Goal: Transaction & Acquisition: Purchase product/service

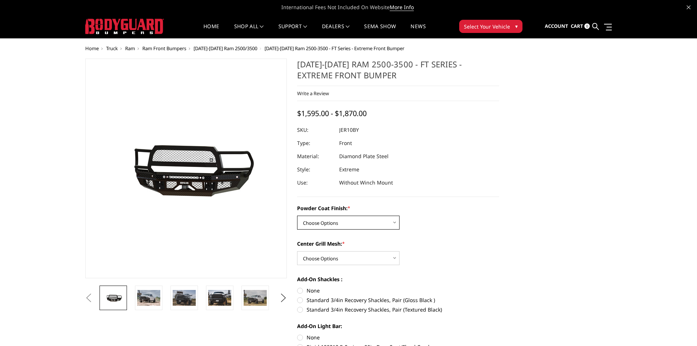
click at [391, 224] on select "Choose Options Bare Metal Gloss Black Powder Coat Textured Black Powder Coat" at bounding box center [348, 223] width 102 height 14
select select "3229"
click at [297, 216] on select "Choose Options Bare Metal Gloss Black Powder Coat Textured Black Powder Coat" at bounding box center [348, 223] width 102 height 14
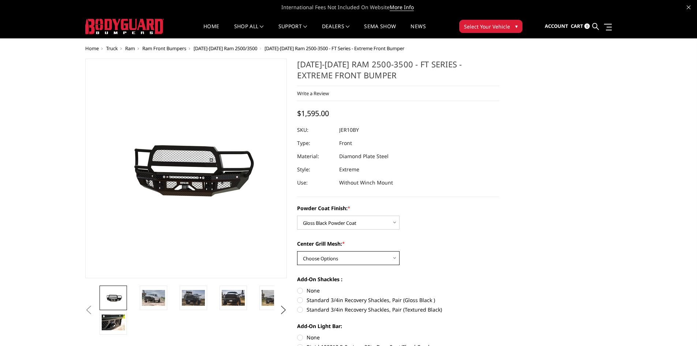
click at [392, 258] on select "Choose Options WITH Expanded Metal in Center Grill WITHOUT Expanded Metal in Ce…" at bounding box center [348, 258] width 102 height 14
select select "3231"
click at [297, 251] on select "Choose Options WITH Expanded Metal in Center Grill WITHOUT Expanded Metal in Ce…" at bounding box center [348, 258] width 102 height 14
click at [382, 300] on label "Standard 3/4in Recovery Shackles, Pair (Gloss Black )" at bounding box center [398, 300] width 202 height 8
click at [499, 287] on input "Standard 3/4in Recovery Shackles, Pair (Gloss Black )" at bounding box center [499, 287] width 0 height 0
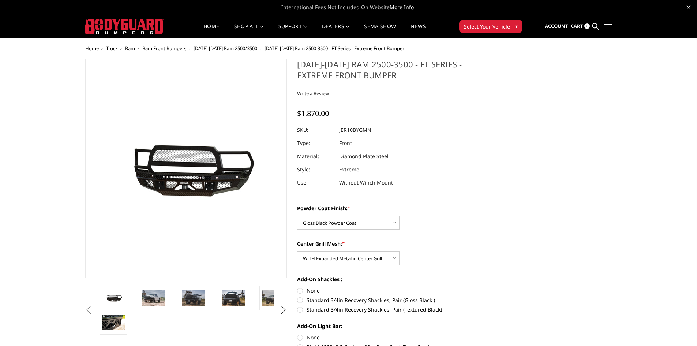
radio input "true"
click at [154, 299] on img at bounding box center [153, 297] width 23 height 15
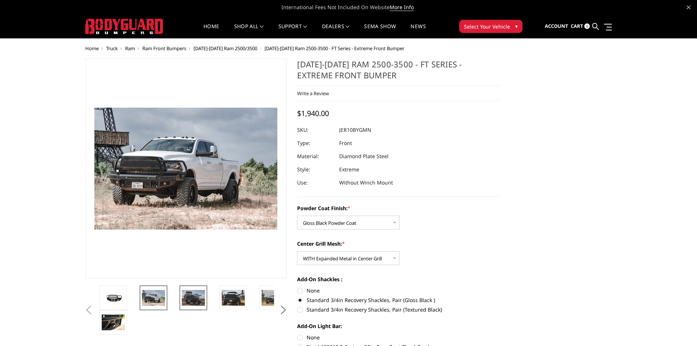
click at [193, 294] on img at bounding box center [193, 297] width 23 height 15
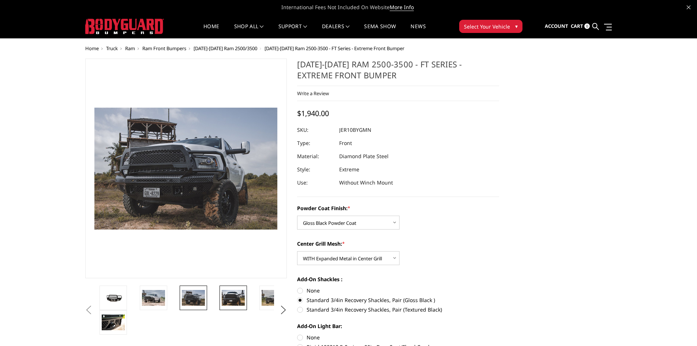
click at [226, 298] on img at bounding box center [233, 297] width 23 height 15
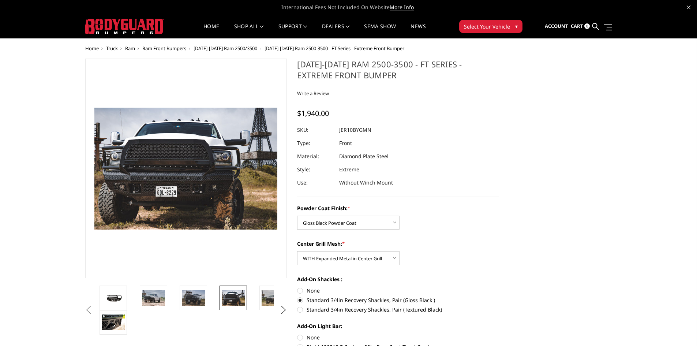
click at [257, 300] on li at bounding box center [238, 297] width 40 height 25
click at [262, 293] on img at bounding box center [273, 297] width 23 height 15
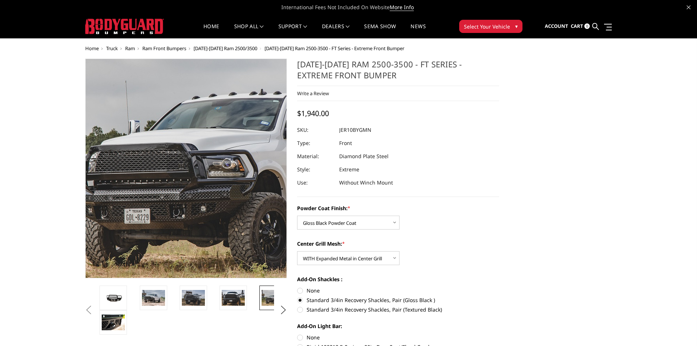
click at [151, 212] on img at bounding box center [232, 150] width 468 height 312
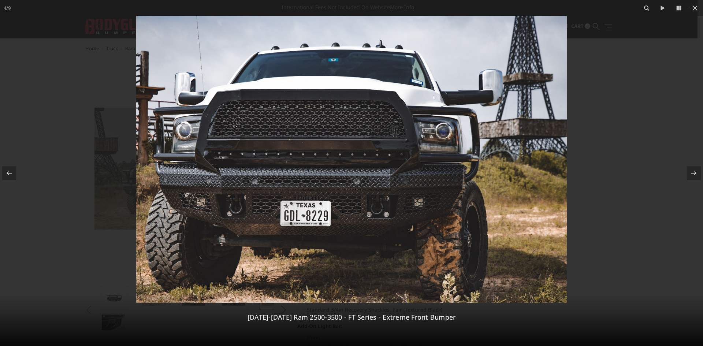
drag, startPoint x: 289, startPoint y: 218, endPoint x: 317, endPoint y: 221, distance: 28.4
click at [317, 221] on img at bounding box center [351, 159] width 430 height 287
